Goal: Answer question/provide support

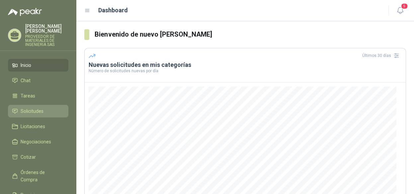
click at [42, 112] on span "Solicitudes" at bounding box center [32, 110] width 23 height 7
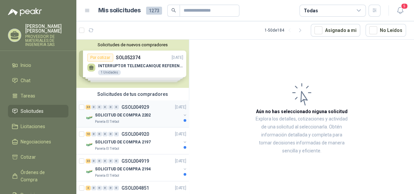
scroll to position [33, 0]
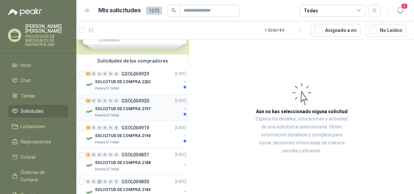
click at [182, 108] on button "button" at bounding box center [184, 108] width 5 height 5
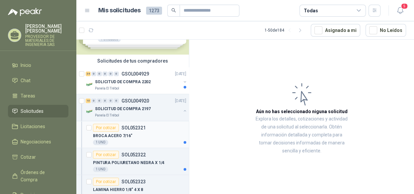
scroll to position [66, 0]
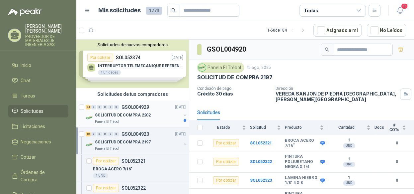
click at [182, 114] on button "button" at bounding box center [184, 114] width 5 height 5
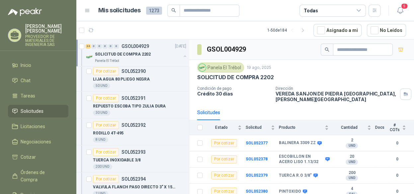
scroll to position [399, 0]
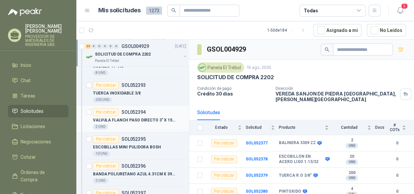
click at [149, 124] on div "2 UND" at bounding box center [139, 126] width 93 height 5
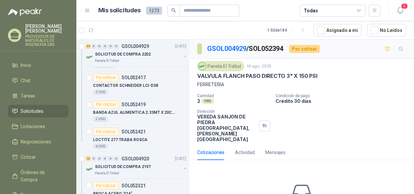
scroll to position [897, 0]
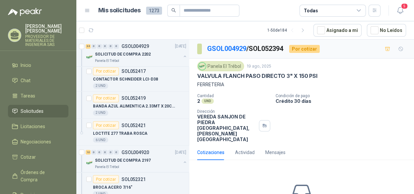
drag, startPoint x: 199, startPoint y: 75, endPoint x: 324, endPoint y: 74, distance: 125.3
click at [331, 72] on div "VALVULA FLANCH PASO DIRECTO 3" X 150 PSI" at bounding box center [301, 75] width 209 height 7
click at [316, 74] on div "VALVULA FLANCH PASO DIRECTO 3" X 150 PSI" at bounding box center [301, 75] width 209 height 7
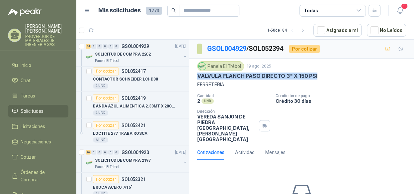
drag, startPoint x: 198, startPoint y: 76, endPoint x: 328, endPoint y: 79, distance: 129.6
click at [328, 79] on div "VALVULA FLANCH PASO DIRECTO 3" X 150 PSI" at bounding box center [301, 75] width 209 height 7
copy p "VALVULA FLANCH PASO DIRECTO 3" X 150 PSI"
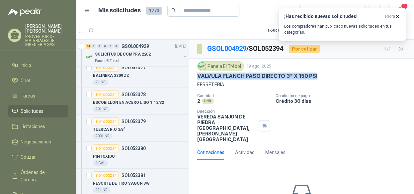
scroll to position [0, 0]
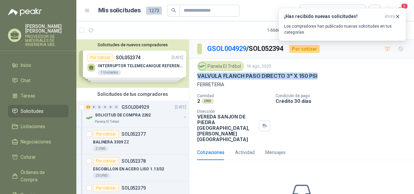
drag, startPoint x: 36, startPoint y: 109, endPoint x: 68, endPoint y: 108, distance: 32.3
click at [36, 109] on span "Solicitudes" at bounding box center [32, 110] width 23 height 7
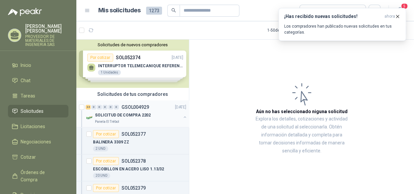
click at [182, 116] on button "button" at bounding box center [184, 116] width 5 height 5
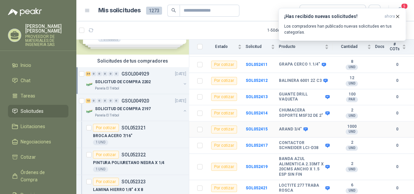
scroll to position [551, 0]
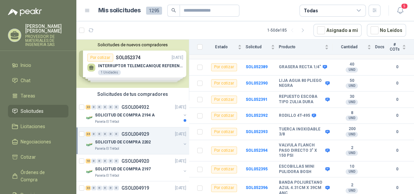
scroll to position [233, 0]
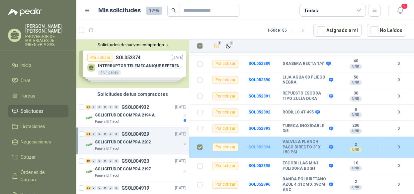
click at [253, 149] on b "SOL052394" at bounding box center [260, 147] width 22 height 5
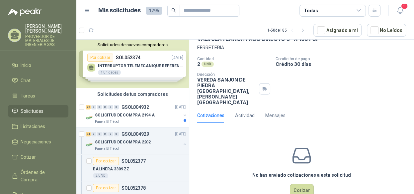
scroll to position [43, 0]
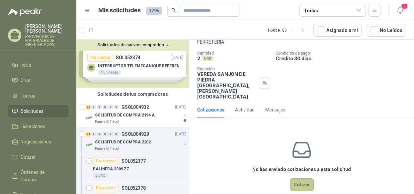
click at [297, 178] on button "Cotizar" at bounding box center [302, 184] width 24 height 13
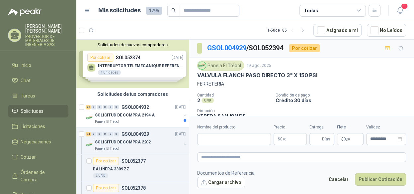
scroll to position [0, 0]
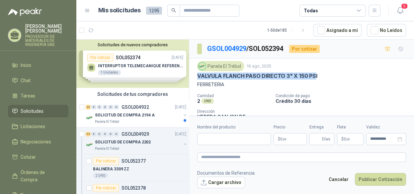
drag, startPoint x: 314, startPoint y: 74, endPoint x: 197, endPoint y: 77, distance: 117.0
click at [197, 77] on div "Panela El Trébol 19 ago, 2025 VALVULA FLANCH PASO DIRECTO 3" X 150 PSI FERRETER…" at bounding box center [301, 101] width 225 height 86
copy p "VALVULA FLANCH PASO DIRECTO 3" X 150 PS"
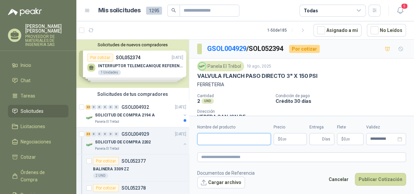
click at [208, 142] on input "Nombre del producto" at bounding box center [234, 139] width 74 height 12
paste input "**********"
type input "**********"
click at [290, 139] on p "$ 0 ,00" at bounding box center [290, 139] width 33 height 12
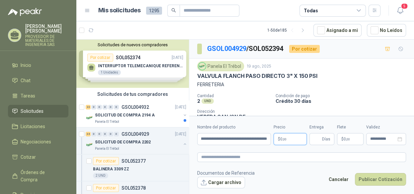
scroll to position [0, 0]
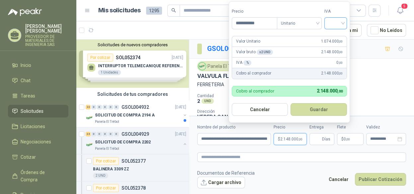
type input "**********"
click at [330, 25] on input "search" at bounding box center [336, 23] width 15 height 10
click at [331, 35] on div "19%" at bounding box center [337, 37] width 12 height 7
click at [313, 110] on button "Guardar" at bounding box center [320, 109] width 57 height 13
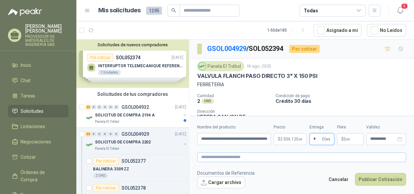
type input "*"
drag, startPoint x: 333, startPoint y: 154, endPoint x: 360, endPoint y: 159, distance: 27.4
click at [334, 155] on textarea at bounding box center [301, 157] width 209 height 10
click at [375, 176] on button "Publicar Cotización" at bounding box center [380, 179] width 51 height 13
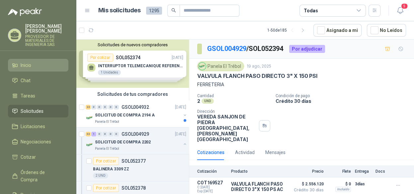
click at [30, 63] on span "Inicio" at bounding box center [26, 64] width 11 height 7
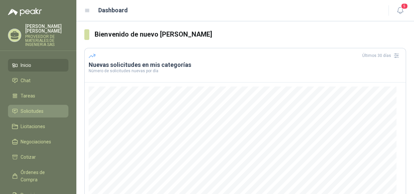
drag, startPoint x: 39, startPoint y: 107, endPoint x: 55, endPoint y: 112, distance: 16.5
click at [39, 107] on span "Solicitudes" at bounding box center [32, 110] width 23 height 7
